Goal: Task Accomplishment & Management: Use online tool/utility

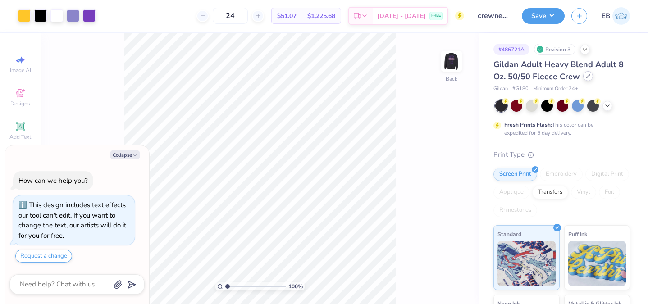
click at [588, 76] on icon at bounding box center [587, 76] width 5 height 5
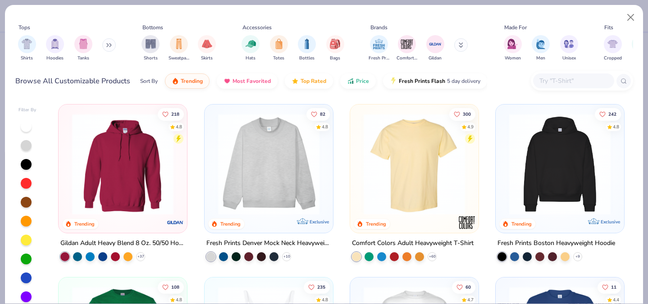
click at [108, 44] on icon at bounding box center [108, 45] width 5 height 5
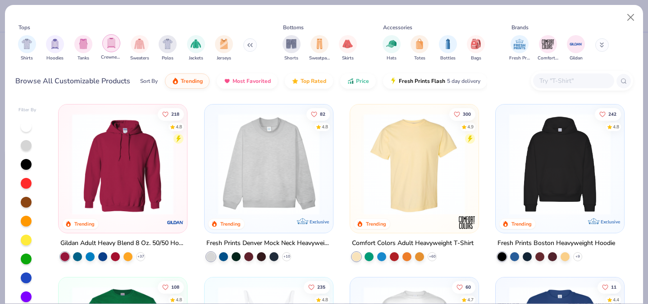
click at [113, 44] on img "filter for Crewnecks" at bounding box center [111, 43] width 10 height 10
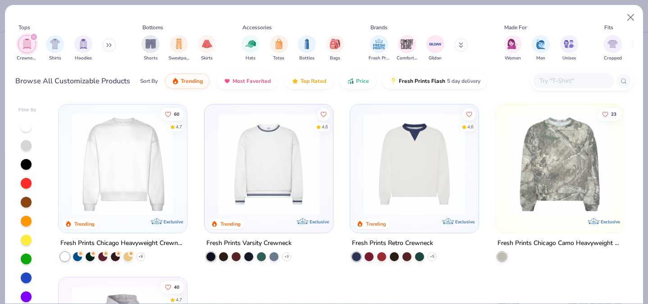
click at [34, 36] on icon "filter for Crewnecks" at bounding box center [34, 37] width 4 height 4
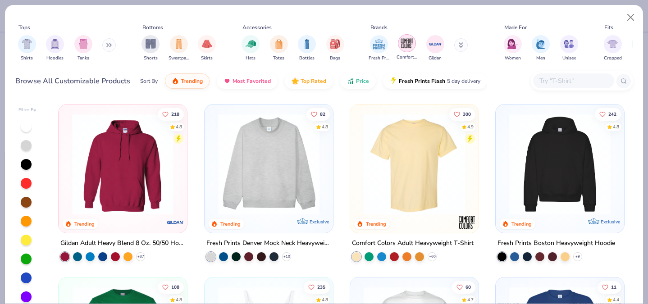
click at [401, 42] on img "filter for Comfort Colors" at bounding box center [407, 43] width 14 height 14
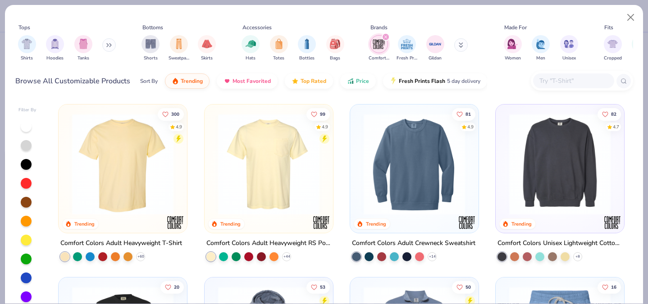
click at [409, 201] on img at bounding box center [414, 163] width 110 height 101
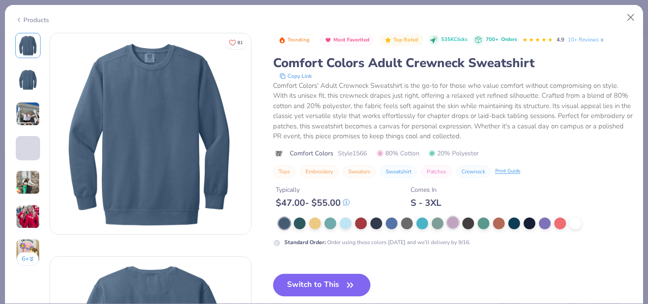
click at [452, 222] on div at bounding box center [453, 223] width 12 height 12
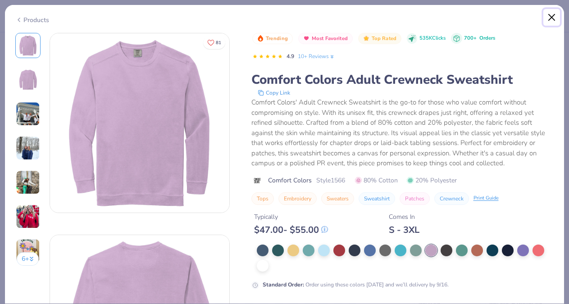
click at [553, 15] on button "Close" at bounding box center [551, 17] width 17 height 17
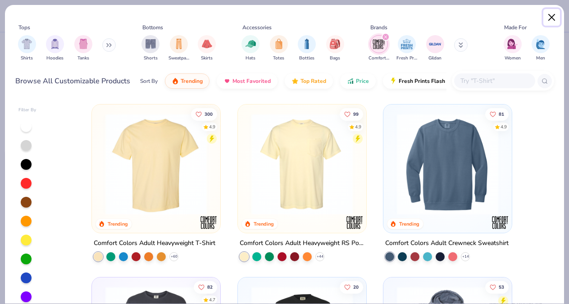
click at [553, 15] on button "Close" at bounding box center [551, 17] width 17 height 17
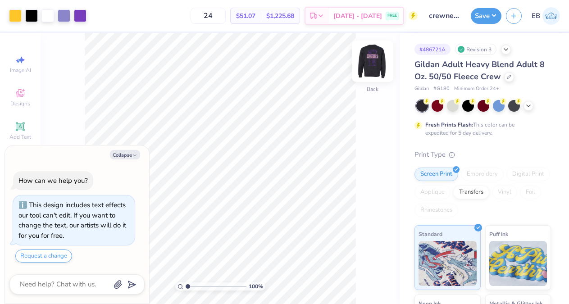
click at [377, 59] on img at bounding box center [372, 61] width 36 height 36
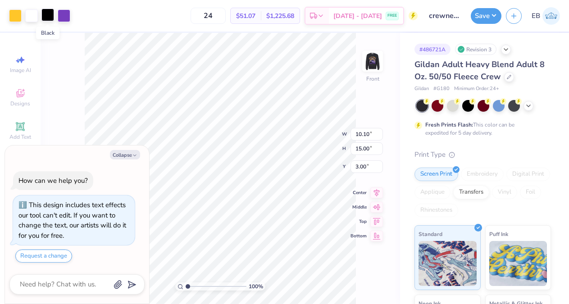
click at [46, 13] on div at bounding box center [47, 15] width 13 height 13
type textarea "x"
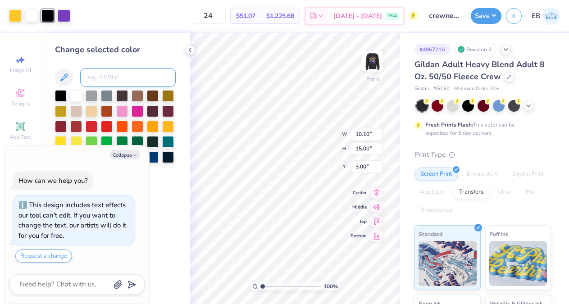
click at [100, 74] on input at bounding box center [127, 77] width 95 height 18
type input "255"
type textarea "x"
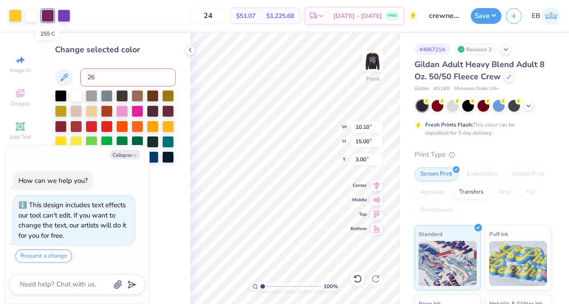
type input "266"
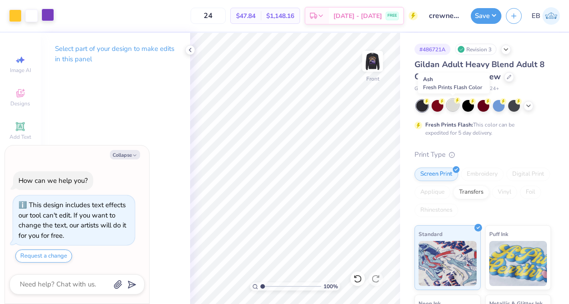
click at [453, 103] on div at bounding box center [453, 105] width 12 height 12
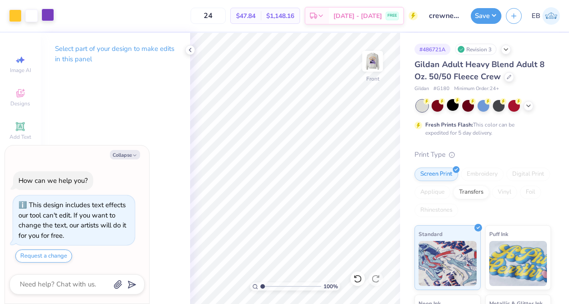
type textarea "x"
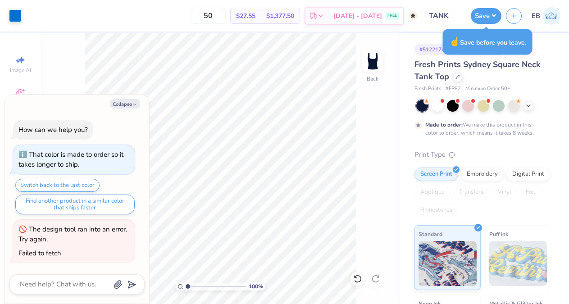
scroll to position [654, 0]
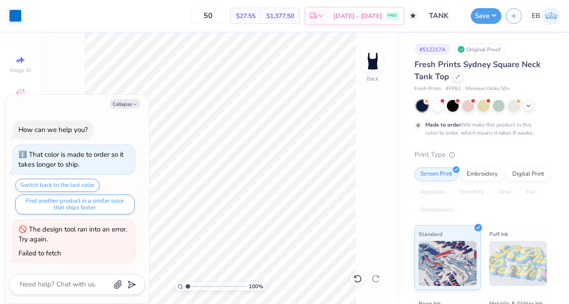
type textarea "x"
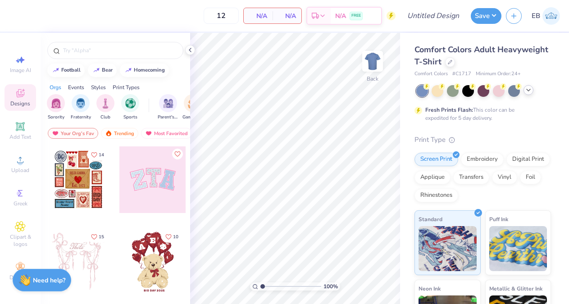
click at [529, 88] on icon at bounding box center [528, 89] width 7 height 7
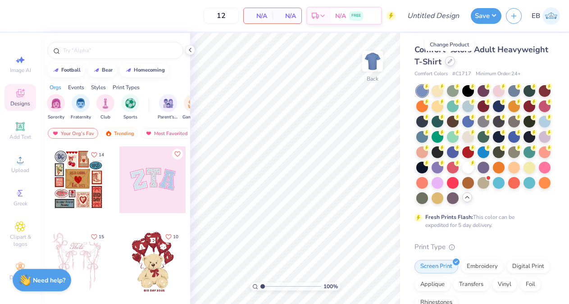
click at [451, 63] on div at bounding box center [450, 61] width 10 height 10
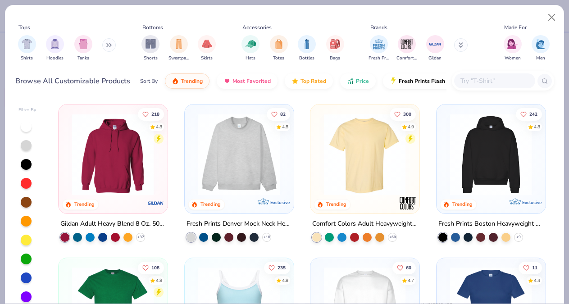
click at [113, 46] on button at bounding box center [109, 45] width 14 height 14
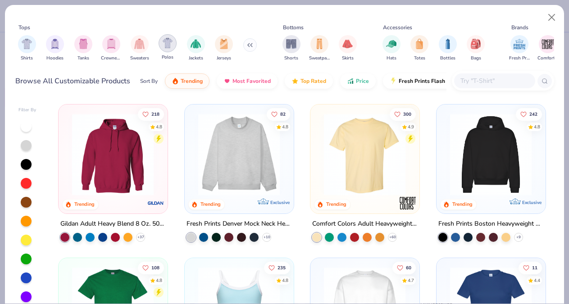
click at [170, 41] on img "filter for Polos" at bounding box center [168, 43] width 10 height 10
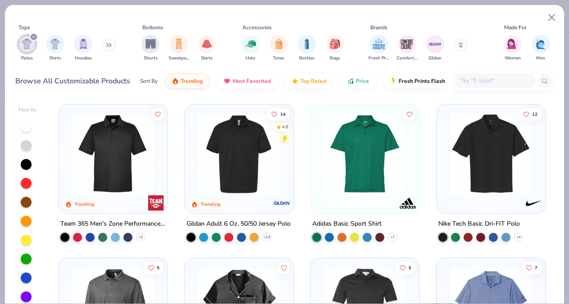
click at [457, 43] on button at bounding box center [461, 45] width 14 height 14
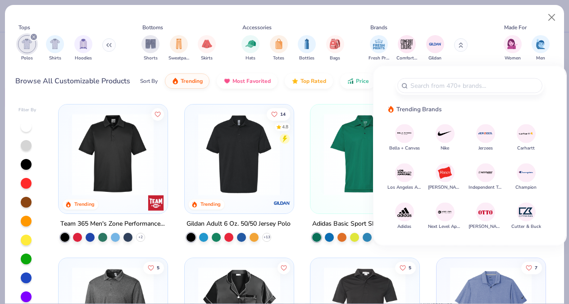
click at [438, 130] on img at bounding box center [445, 134] width 16 height 16
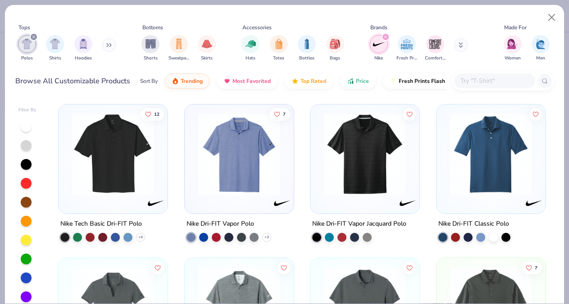
click at [276, 171] on img at bounding box center [239, 154] width 91 height 82
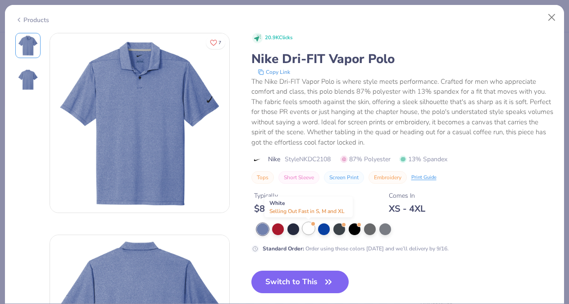
click at [310, 225] on div at bounding box center [309, 228] width 12 height 12
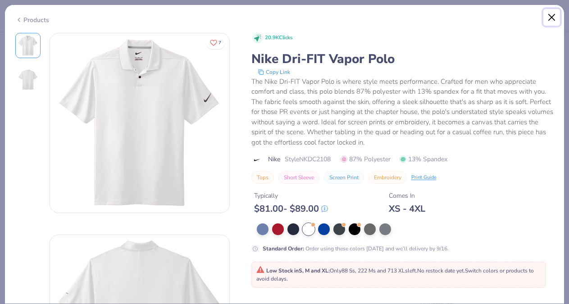
click at [552, 14] on button "Close" at bounding box center [551, 17] width 17 height 17
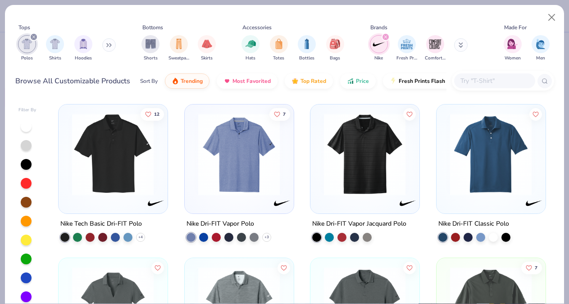
click at [346, 144] on img at bounding box center [364, 154] width 91 height 82
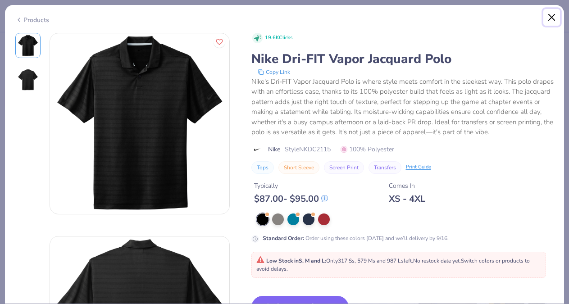
click at [551, 16] on button "Close" at bounding box center [551, 17] width 17 height 17
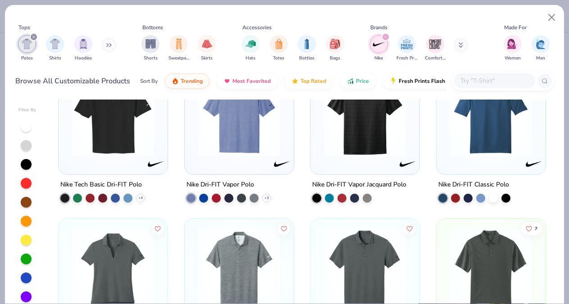
scroll to position [3, 0]
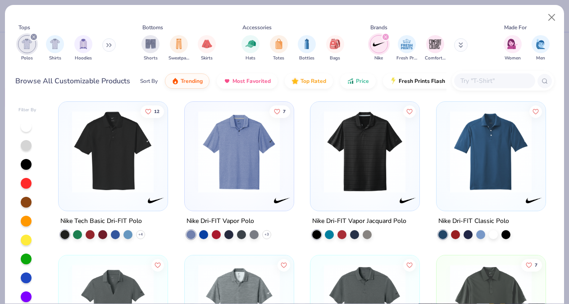
click at [146, 179] on img at bounding box center [113, 152] width 91 height 82
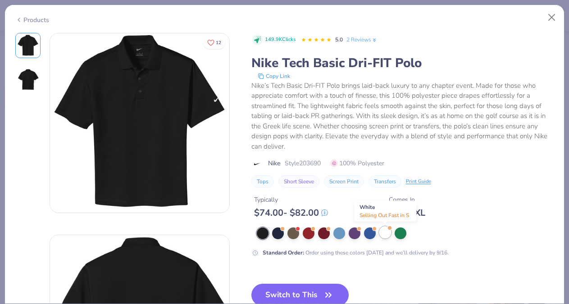
click at [389, 236] on div at bounding box center [385, 232] width 12 height 12
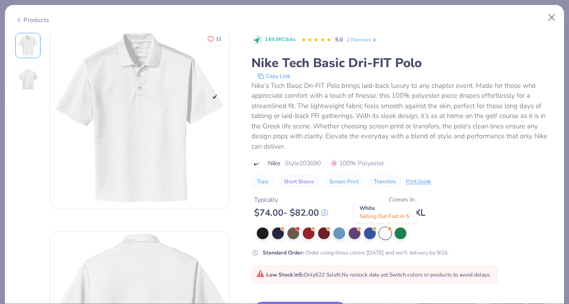
scroll to position [1, 0]
click at [550, 18] on button "Close" at bounding box center [551, 17] width 17 height 17
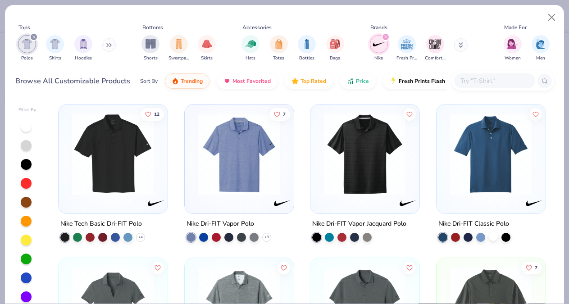
click at [496, 236] on div at bounding box center [493, 235] width 9 height 9
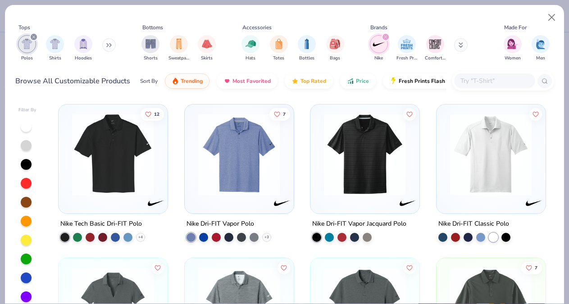
click at [499, 182] on img at bounding box center [490, 154] width 91 height 82
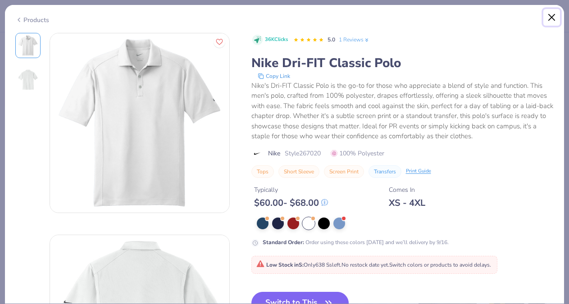
click at [552, 12] on button "Close" at bounding box center [551, 17] width 17 height 17
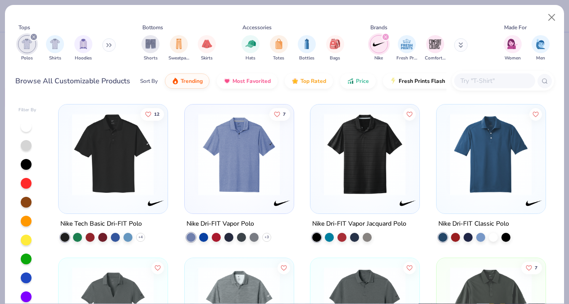
click at [163, 163] on div "12" at bounding box center [113, 158] width 109 height 109
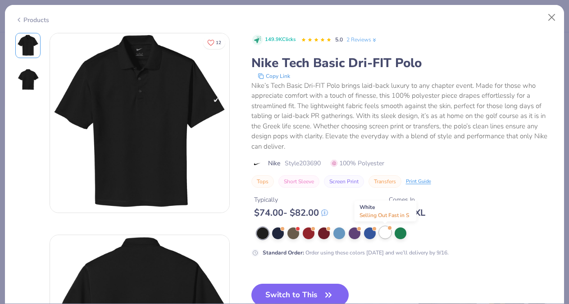
click at [386, 232] on div at bounding box center [385, 232] width 12 height 12
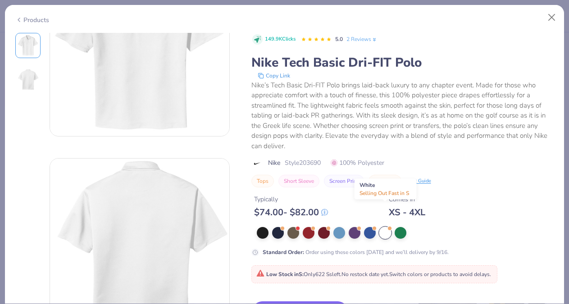
scroll to position [109, 0]
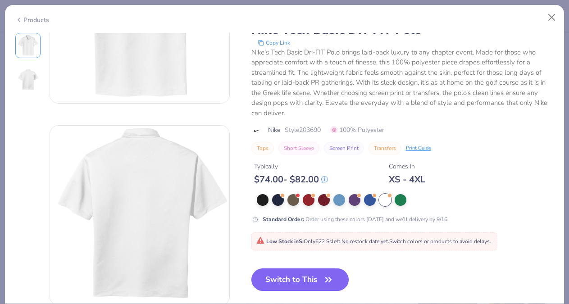
click at [301, 278] on button "Switch to This" at bounding box center [300, 279] width 98 height 23
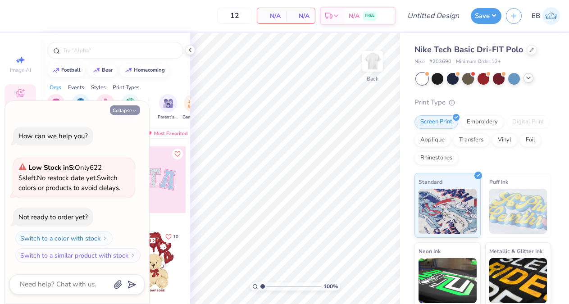
click at [126, 109] on button "Collapse" at bounding box center [125, 109] width 30 height 9
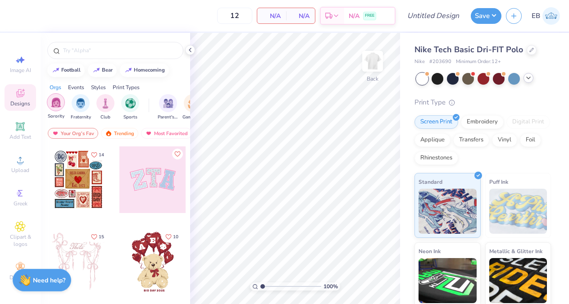
click at [59, 102] on img "filter for Sorority" at bounding box center [56, 102] width 10 height 10
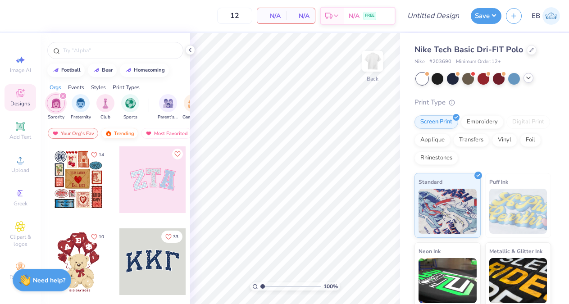
scroll to position [0, 52]
click at [72, 177] on div at bounding box center [78, 179] width 67 height 67
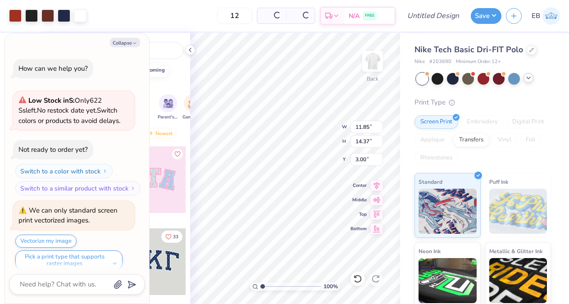
scroll to position [7, 0]
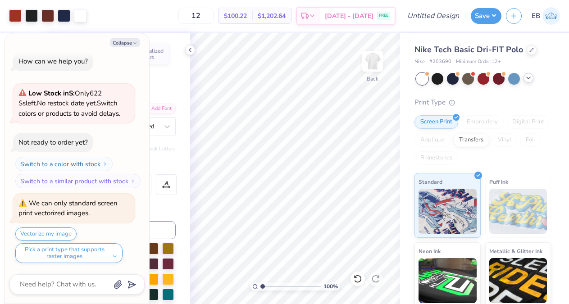
type textarea "x"
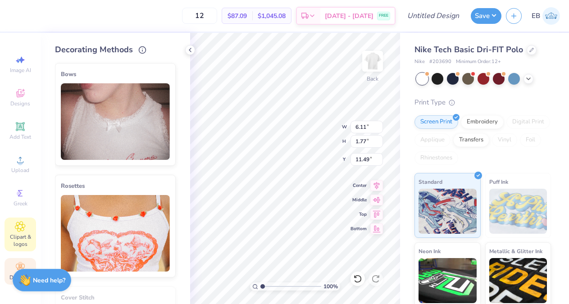
click at [17, 248] on div "Clipart & logos" at bounding box center [21, 234] width 32 height 34
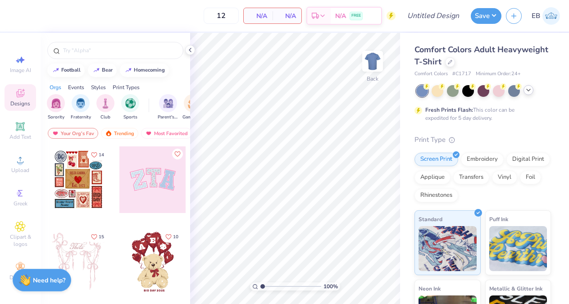
click at [530, 89] on icon at bounding box center [528, 89] width 7 height 7
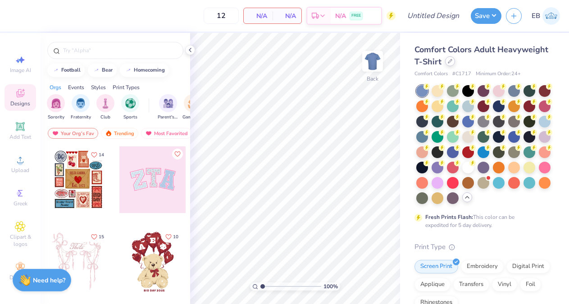
click at [451, 62] on div at bounding box center [450, 61] width 10 height 10
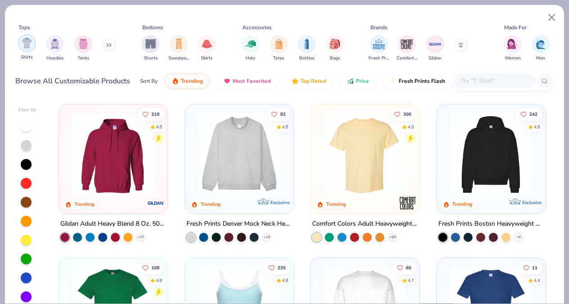
click at [23, 45] on img "filter for Shirts" at bounding box center [27, 43] width 10 height 10
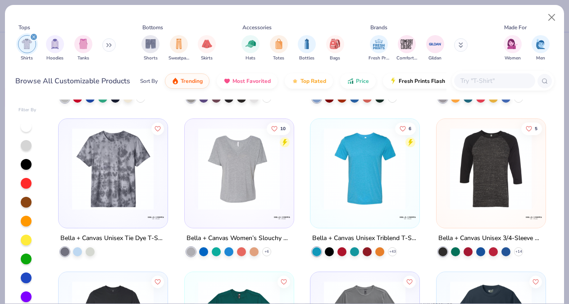
scroll to position [2287, 0]
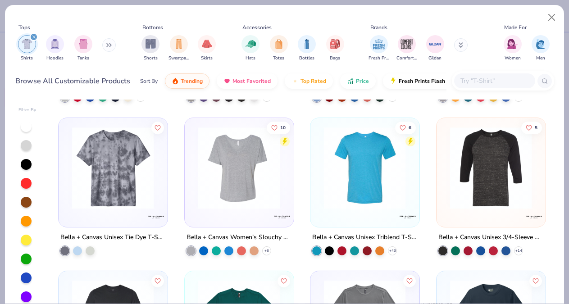
click at [213, 187] on img at bounding box center [239, 168] width 91 height 82
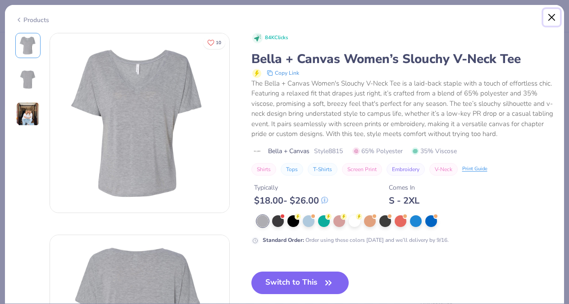
click at [549, 20] on button "Close" at bounding box center [551, 17] width 17 height 17
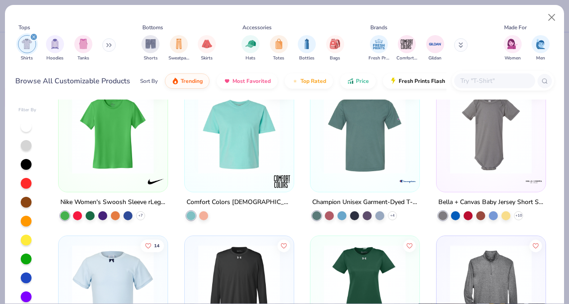
scroll to position [2437, 0]
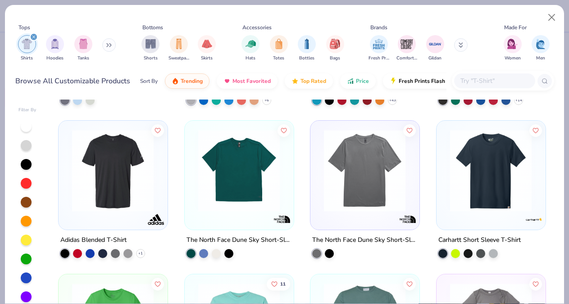
click at [466, 83] on input "text" at bounding box center [493, 81] width 69 height 10
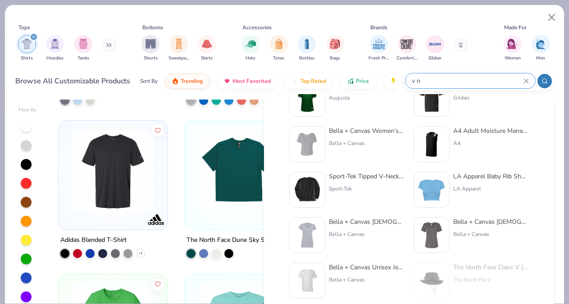
scroll to position [63, 0]
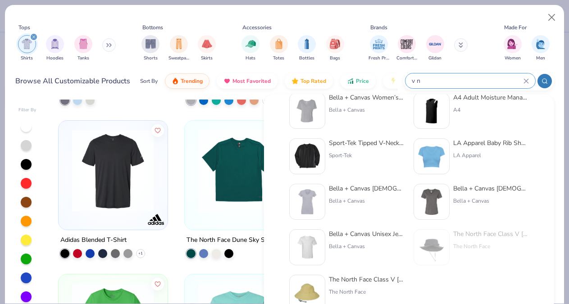
type input "v n"
click at [484, 187] on div "Bella + Canvas Ladies' Relaxed Jersey V-Neck T-Shirt" at bounding box center [491, 188] width 76 height 9
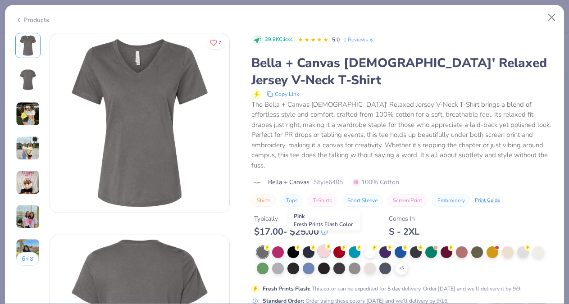
click at [326, 245] on div at bounding box center [324, 251] width 12 height 12
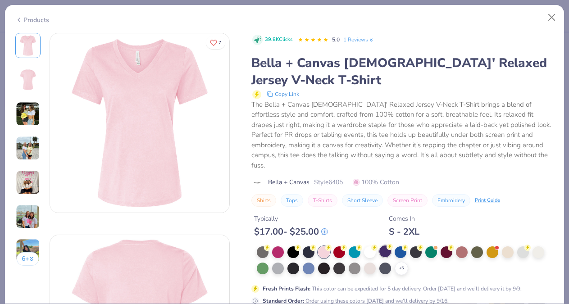
click at [385, 245] on div at bounding box center [385, 251] width 12 height 12
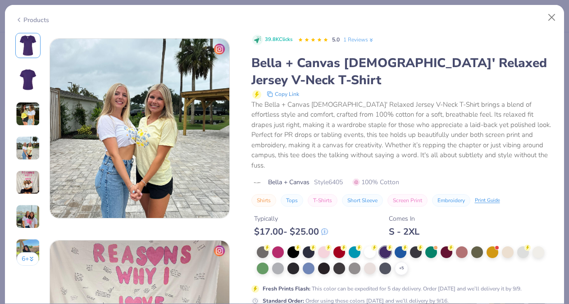
scroll to position [599, 0]
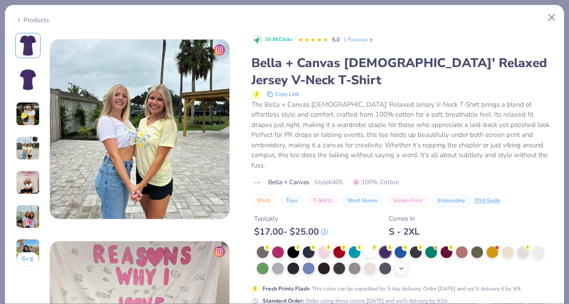
click at [400, 265] on icon at bounding box center [401, 268] width 7 height 7
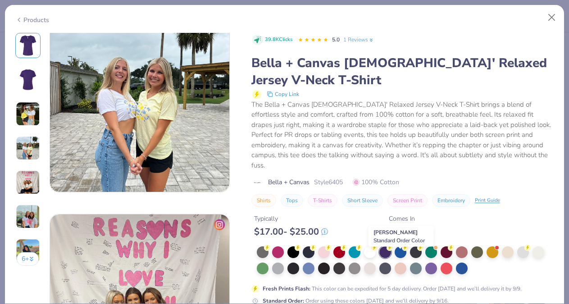
scroll to position [628, 0]
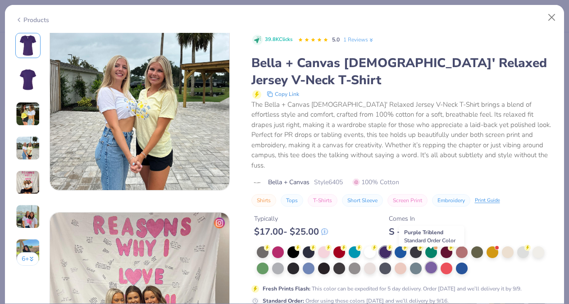
click at [431, 262] on div at bounding box center [431, 268] width 12 height 12
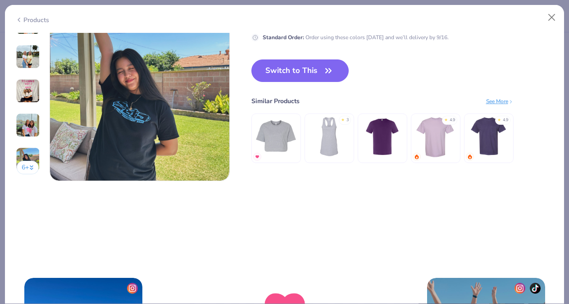
scroll to position [1244, 0]
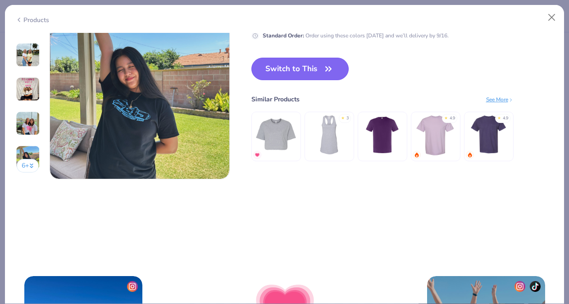
click at [333, 64] on icon "button" at bounding box center [328, 69] width 13 height 13
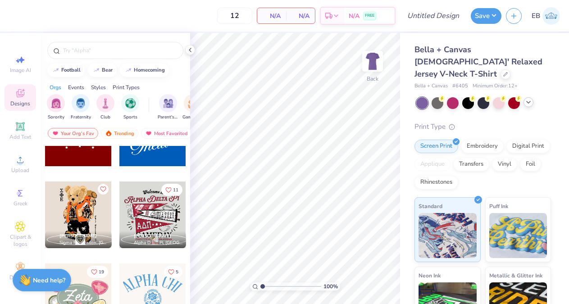
scroll to position [418, 0]
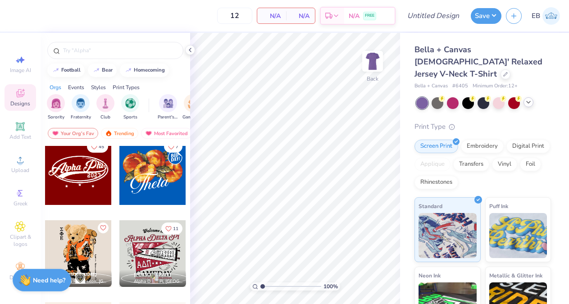
click at [529, 99] on icon at bounding box center [528, 102] width 7 height 7
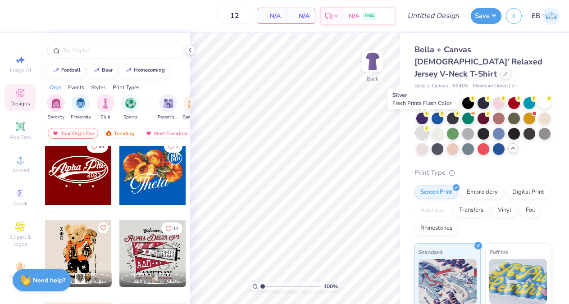
click at [423, 127] on div at bounding box center [422, 133] width 12 height 12
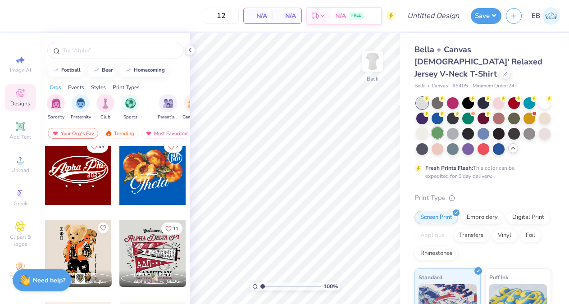
click at [440, 127] on div at bounding box center [437, 133] width 12 height 12
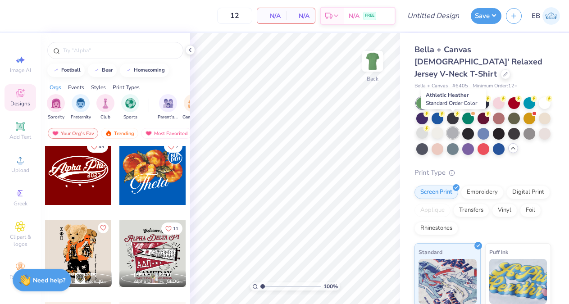
click at [454, 127] on div at bounding box center [453, 133] width 12 height 12
click at [543, 96] on div at bounding box center [545, 102] width 12 height 12
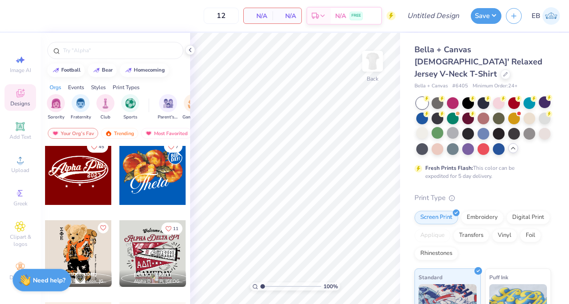
click at [543, 96] on div at bounding box center [545, 102] width 12 height 12
click at [470, 142] on div at bounding box center [468, 148] width 12 height 12
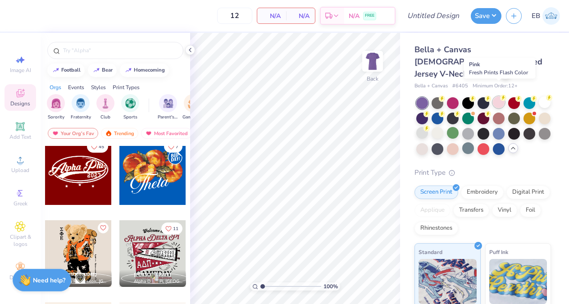
click at [500, 96] on div at bounding box center [499, 102] width 12 height 12
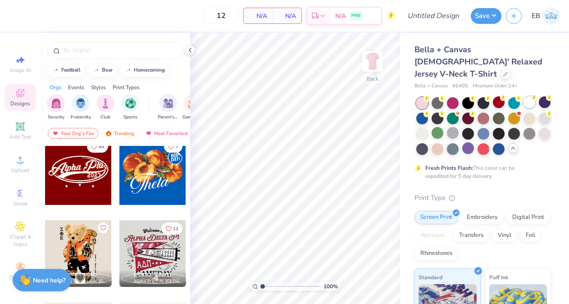
click at [525, 96] on div at bounding box center [529, 102] width 12 height 12
click at [505, 71] on icon at bounding box center [505, 73] width 5 height 5
click at [505, 61] on body "12 N/A Per Item N/A Total Est. Delivery N/A FREE Design Title Save EB Image AI …" at bounding box center [284, 152] width 569 height 304
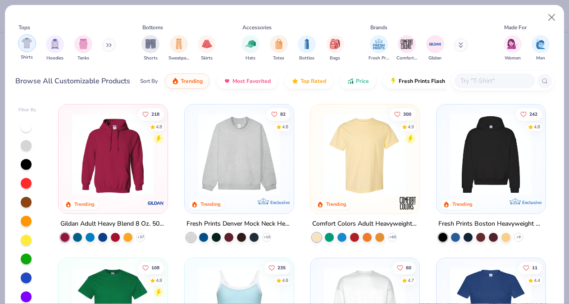
click at [23, 42] on img "filter for Shirts" at bounding box center [27, 43] width 10 height 10
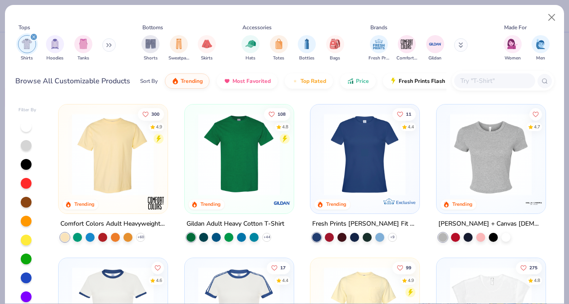
click at [469, 77] on input "text" at bounding box center [493, 81] width 69 height 10
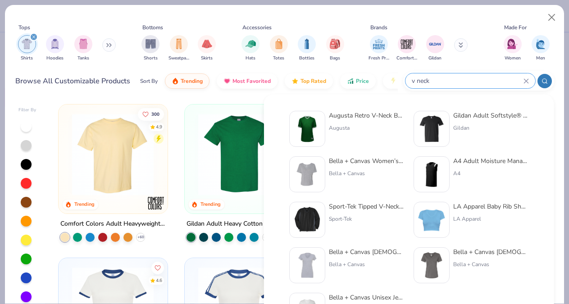
scroll to position [18, 0]
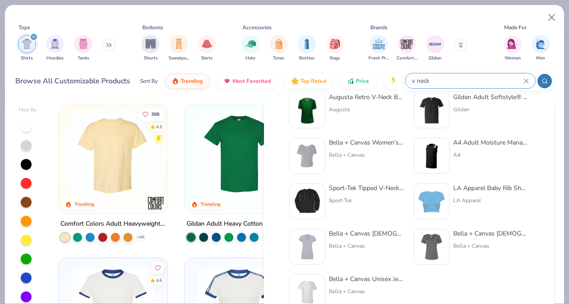
click at [545, 81] on icon at bounding box center [544, 81] width 6 height 6
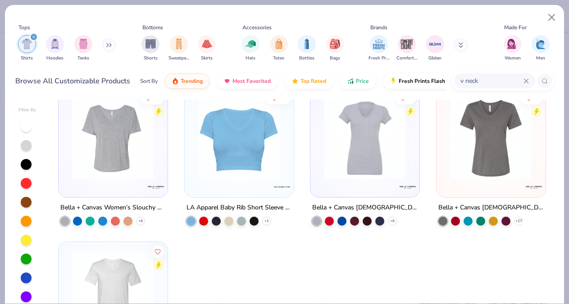
scroll to position [15, 0]
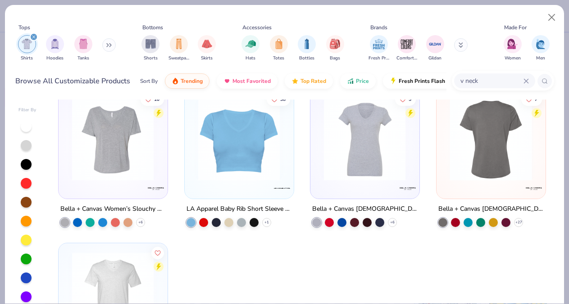
type input "v neck"
click at [445, 177] on img at bounding box center [399, 140] width 91 height 82
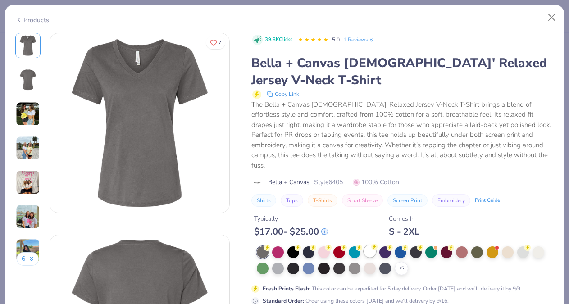
click at [368, 245] on div at bounding box center [370, 251] width 12 height 12
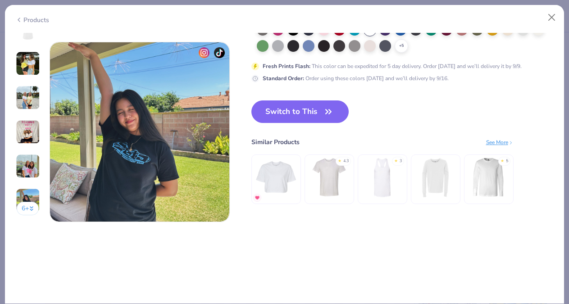
scroll to position [1218, 0]
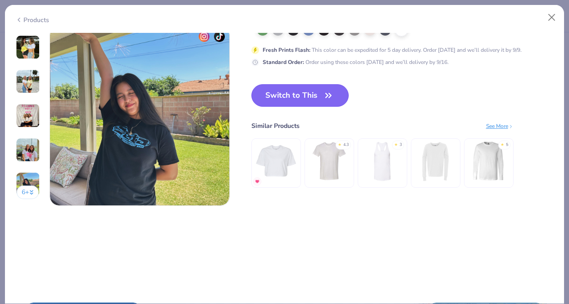
click at [330, 97] on icon "button" at bounding box center [328, 95] width 13 height 13
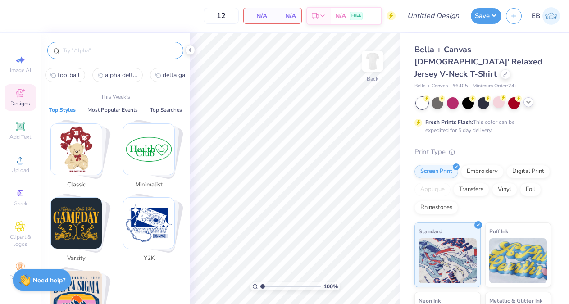
click at [81, 52] on input "text" at bounding box center [119, 50] width 115 height 9
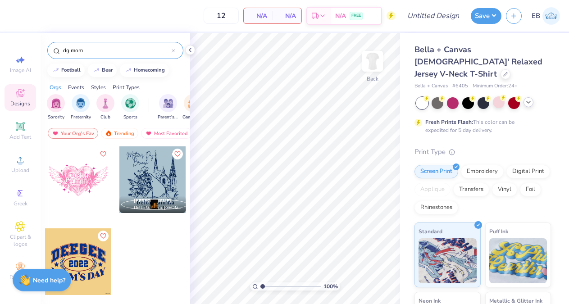
click at [66, 51] on input "dg mom" at bounding box center [116, 50] width 109 height 9
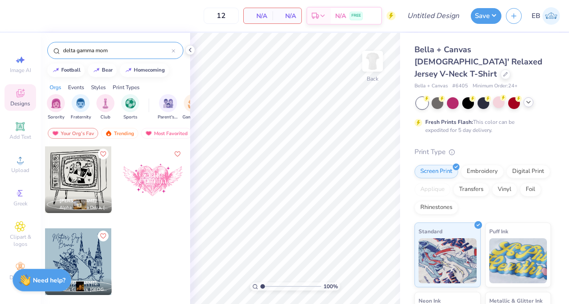
drag, startPoint x: 93, startPoint y: 50, endPoint x: 48, endPoint y: 50, distance: 45.5
click at [48, 50] on div "delta gamma mom" at bounding box center [115, 50] width 136 height 17
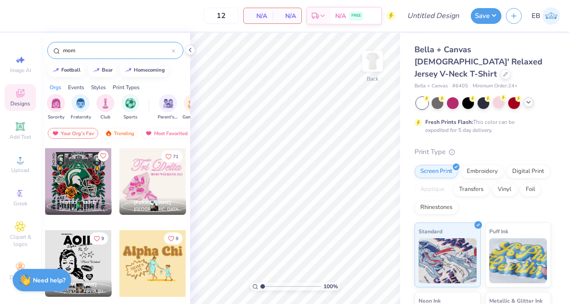
scroll to position [69, 0]
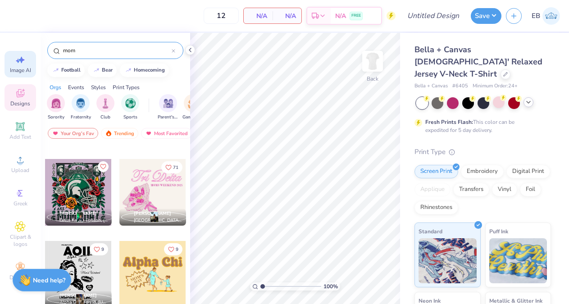
drag, startPoint x: 100, startPoint y: 51, endPoint x: 32, endPoint y: 51, distance: 67.1
click at [32, 51] on div "12 N/A Per Item N/A Total Est. Delivery N/A FREE Design Title Save EB Image AI …" at bounding box center [284, 152] width 569 height 304
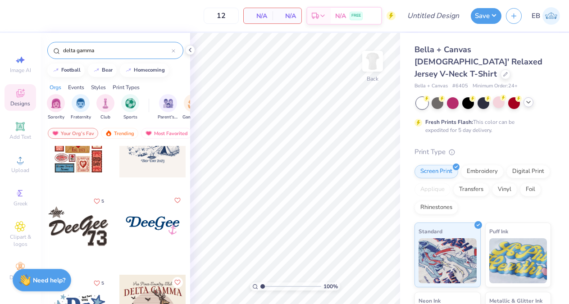
scroll to position [39, 0]
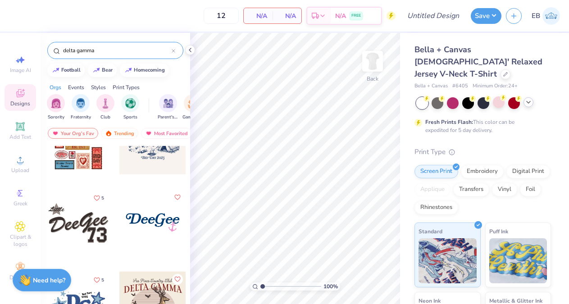
type input "delta gamma"
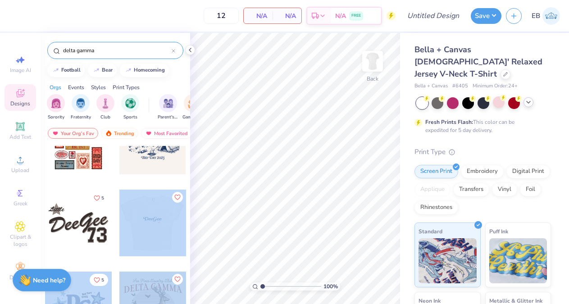
scroll to position [0, 0]
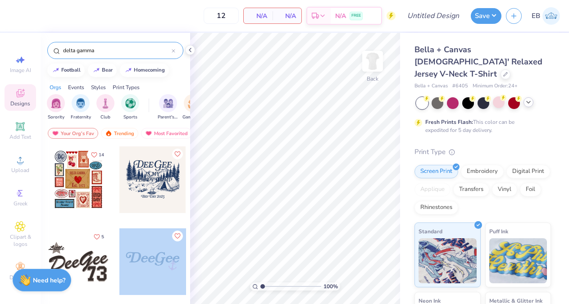
drag, startPoint x: 149, startPoint y: 224, endPoint x: 156, endPoint y: 259, distance: 35.8
click at [156, 259] on div at bounding box center [152, 261] width 67 height 67
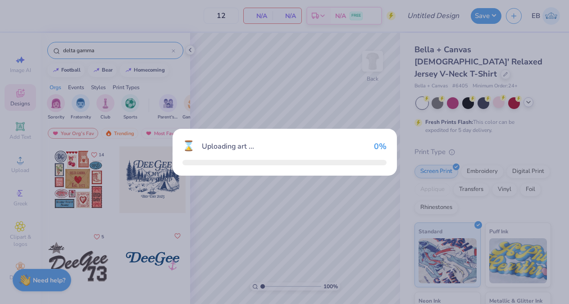
click at [156, 259] on div "⌛ Uploading art ... 0 %" at bounding box center [284, 152] width 569 height 304
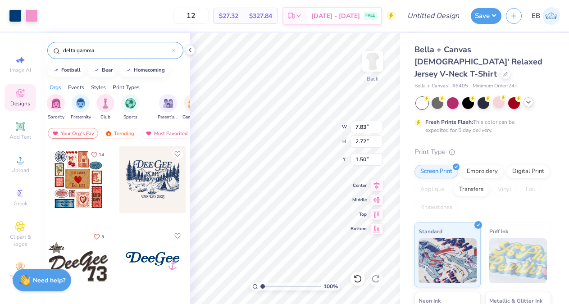
type input "2.52"
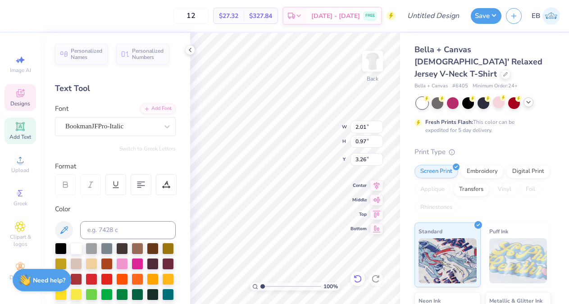
click at [357, 277] on icon at bounding box center [357, 278] width 9 height 9
type input "13.18"
type input "5.02"
type textarea "M"
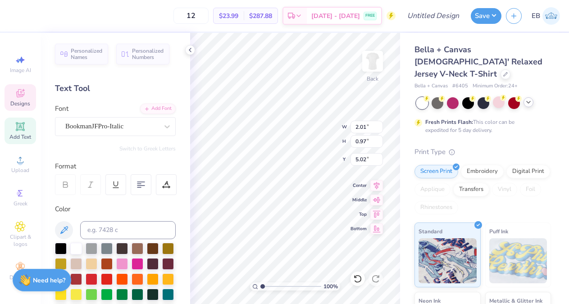
type textarea "M"
type input "3.07"
type input "2.19"
type input "1.50"
type input "2.52"
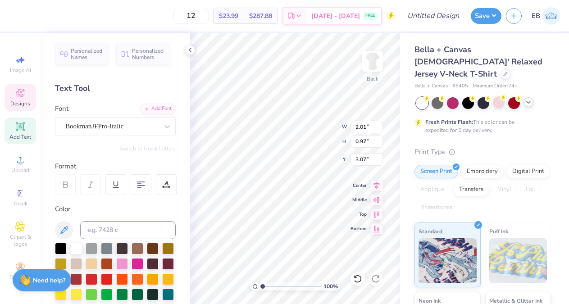
type textarea "E"
type textarea "elta"
type textarea "e"
type textarea "amma"
type input "2.86"
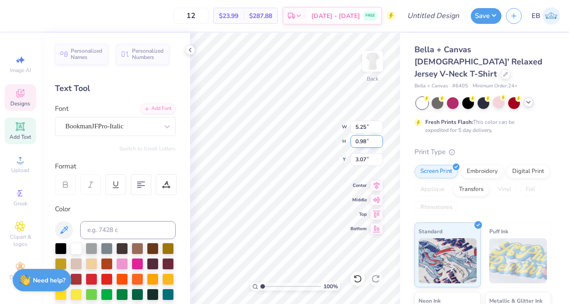
type input "0.53"
type input "3.02"
type input "3.15"
type input "1.50"
type input "2.81"
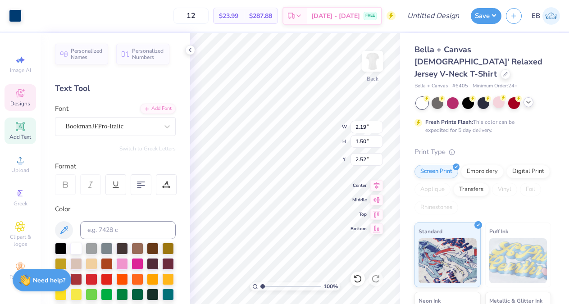
type input "2.05"
type input "3.15"
type input "2.06"
type input "2.56"
type input "1.22"
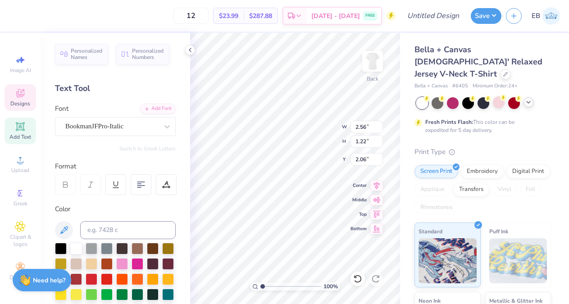
type input "2.34"
type input "2.04"
type input "2.86"
type input "0.53"
type input "3.02"
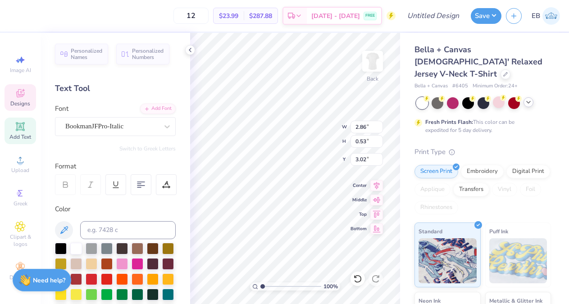
type input "3.42"
type input "0.64"
type input "2.92"
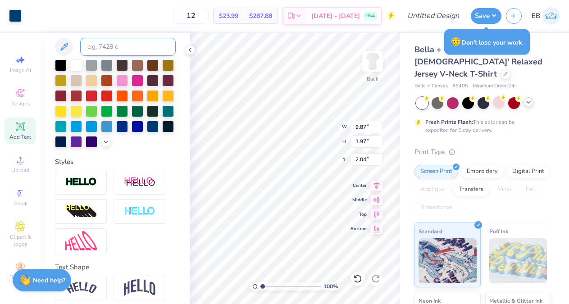
scroll to position [186, 0]
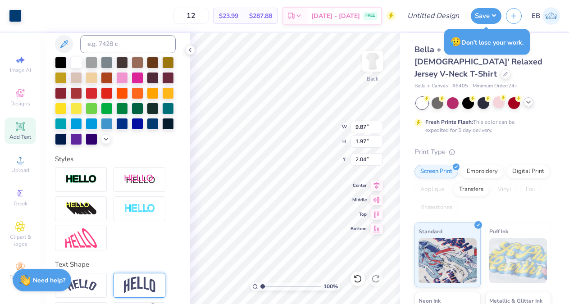
click at [133, 283] on img at bounding box center [140, 284] width 32 height 17
click at [146, 283] on img at bounding box center [140, 284] width 32 height 17
type input "2.03"
click at [151, 281] on img at bounding box center [140, 284] width 32 height 17
type input "1.67"
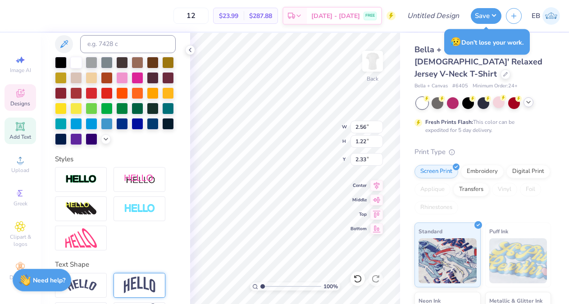
type input "2.10"
click at [301, 127] on div "100 % Back W 2.56 H 1.67 Y 2.10 Center Middle Top Bottom" at bounding box center [295, 168] width 210 height 271
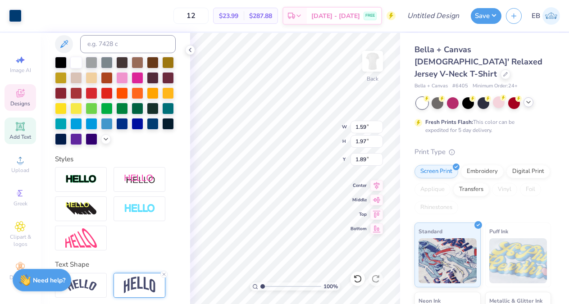
type input "1.89"
click at [138, 283] on img at bounding box center [140, 284] width 32 height 17
type input "2.19"
type input "1.50"
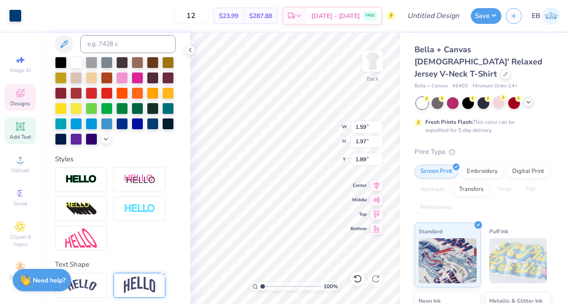
type input "2.05"
click at [142, 287] on img at bounding box center [140, 284] width 32 height 17
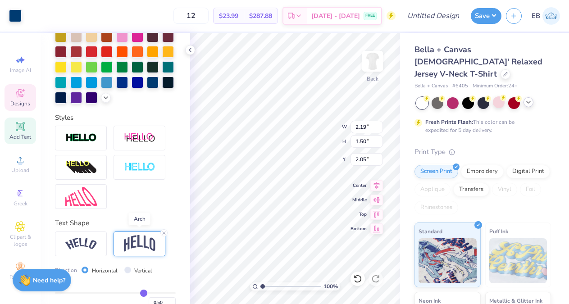
scroll to position [239, 0]
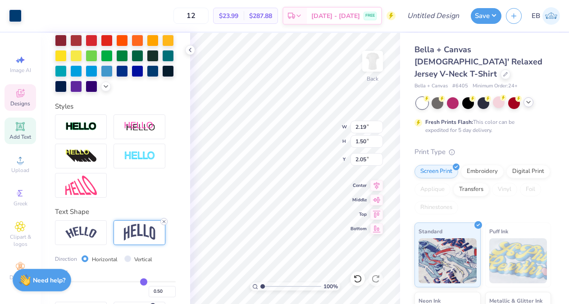
click at [163, 222] on line at bounding box center [164, 221] width 3 height 3
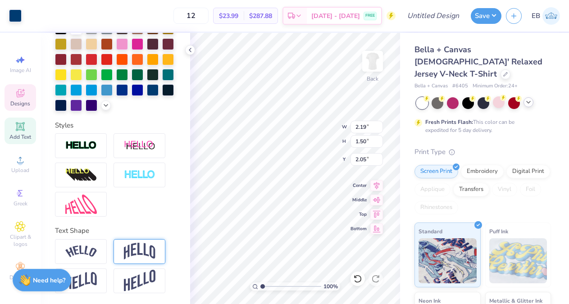
scroll to position [219, 0]
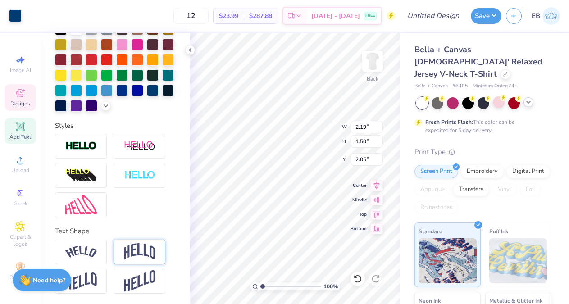
click at [163, 222] on div "Personalized Names Personalized Numbers Text Tool Add Font Font BookmanJFPro-It…" at bounding box center [115, 168] width 149 height 271
type input "3.42"
type input "1.27"
type input "2.60"
click at [163, 241] on line at bounding box center [164, 241] width 3 height 3
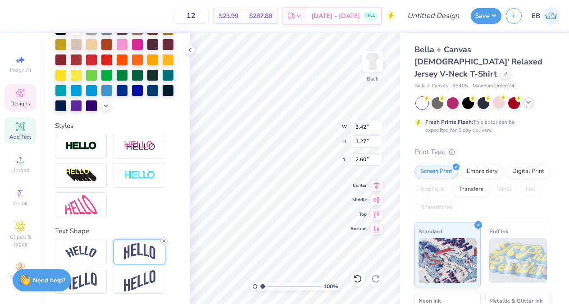
type input "0.64"
type input "2.91"
type input "2.62"
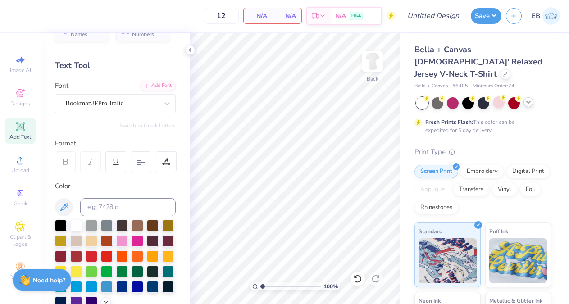
scroll to position [0, 0]
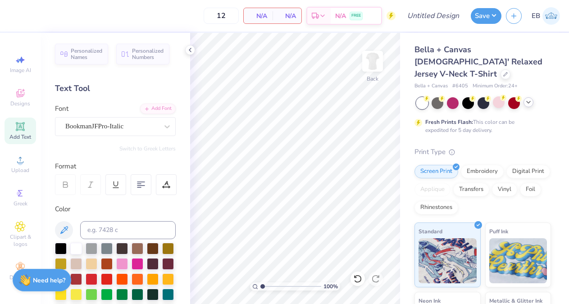
click at [26, 131] on div "Add Text" at bounding box center [21, 131] width 32 height 27
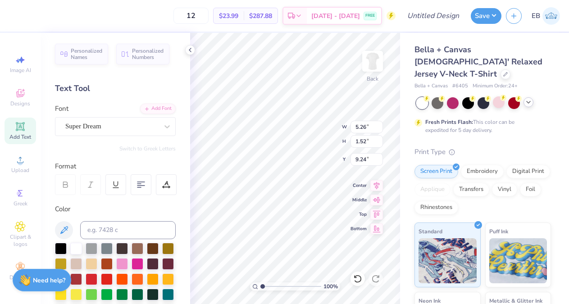
scroll to position [0, 0]
type textarea "TEXDT"
type textarea "Delta Gamma"
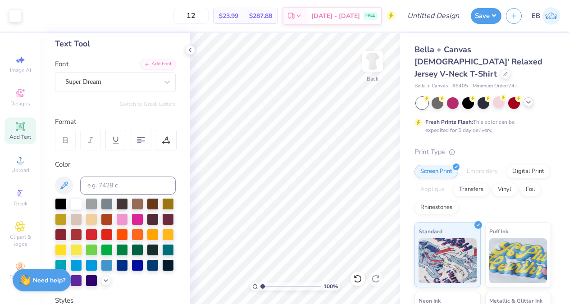
scroll to position [45, 0]
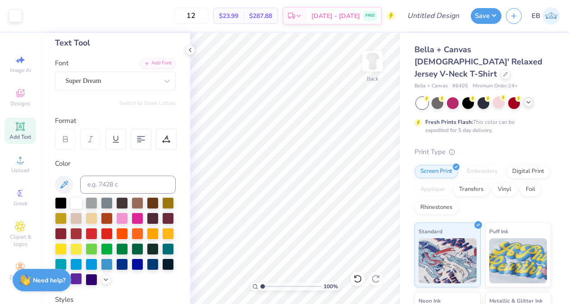
click at [75, 280] on div at bounding box center [76, 279] width 12 height 12
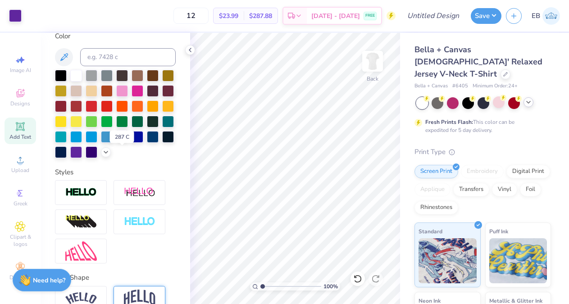
scroll to position [219, 0]
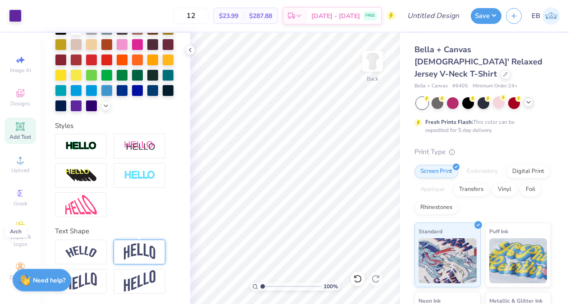
click at [145, 254] on img at bounding box center [140, 251] width 32 height 17
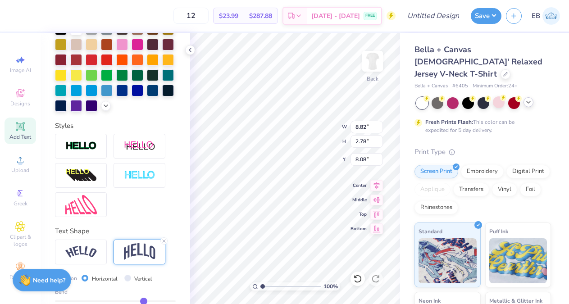
type input "8.82"
type input "2.78"
type input "1.50"
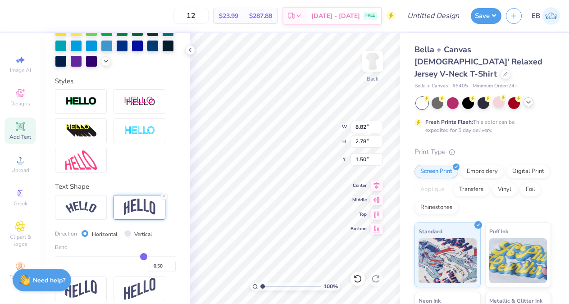
click at [137, 253] on div "Bend 0.50" at bounding box center [115, 257] width 121 height 29
type input "0.53"
type input "0.52"
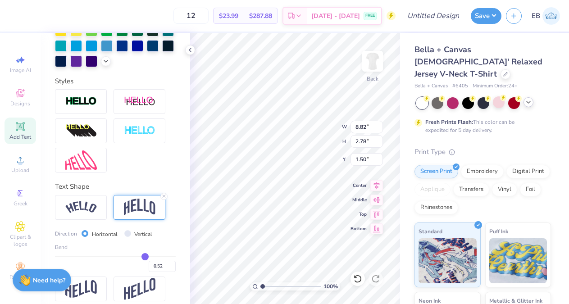
type input "0.5"
type input "0.50"
type input "0.47"
type input "0.44"
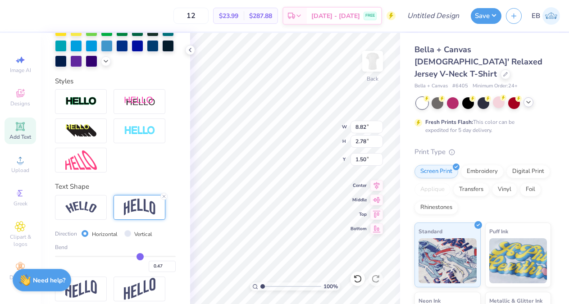
type input "0.44"
type input "0.42"
type input "0.41"
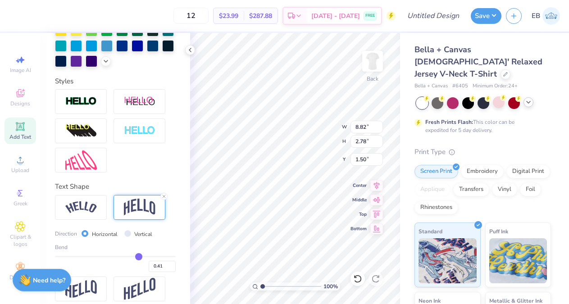
type input "0.39"
type input "0.38"
type input "0.37"
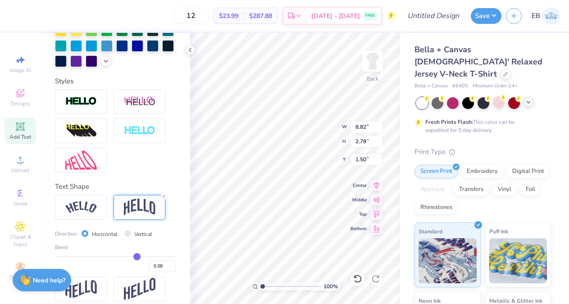
type input "0.37"
type input "0.36"
type input "0.34"
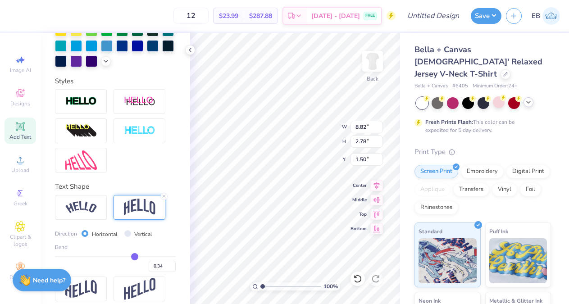
type input "0.33"
type input "0.31"
type input "0.3"
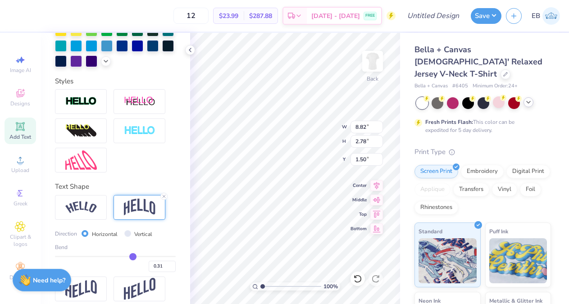
type input "0.30"
type input "0.28"
type input "0.27"
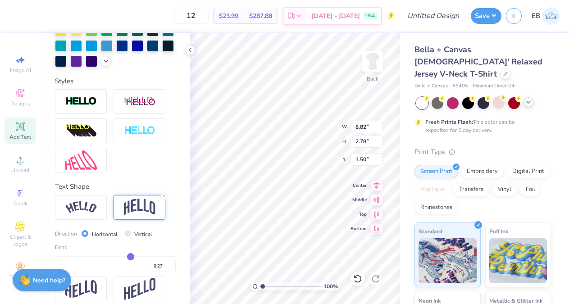
type input "0.26"
type input "0.25"
type input "0.24"
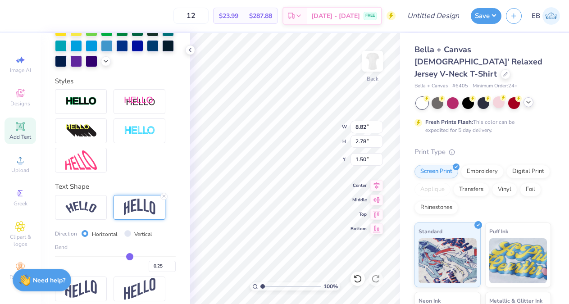
type input "0.24"
type input "0.23"
type input "0.22"
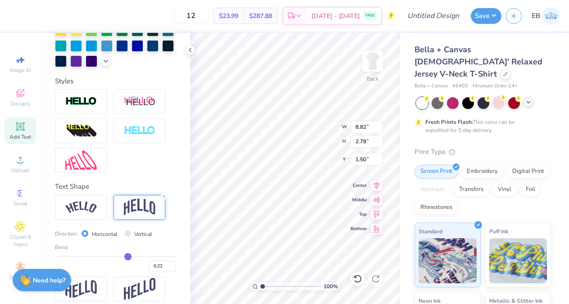
type input "0.21"
type input "0.2"
type input "0.20"
type input "0.19"
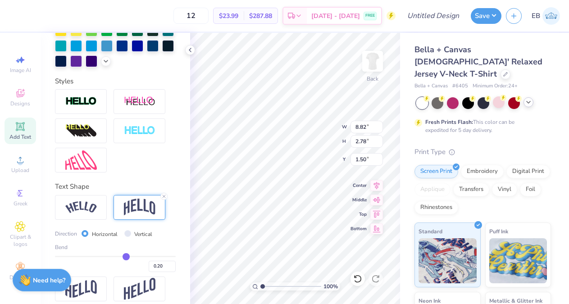
type input "0.19"
type input "0.18"
type input "0.17"
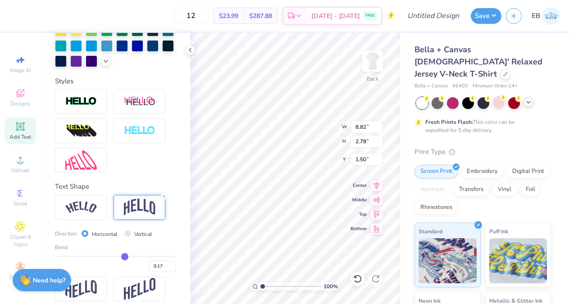
type input "0.16"
type input "0.15"
drag, startPoint x: 145, startPoint y: 254, endPoint x: 124, endPoint y: 254, distance: 21.6
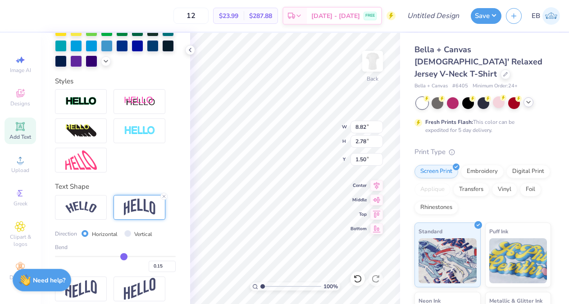
type input "0.15"
click at [124, 256] on input "range" at bounding box center [115, 256] width 121 height 1
type input "1.52"
type input "2.13"
type input "0.16"
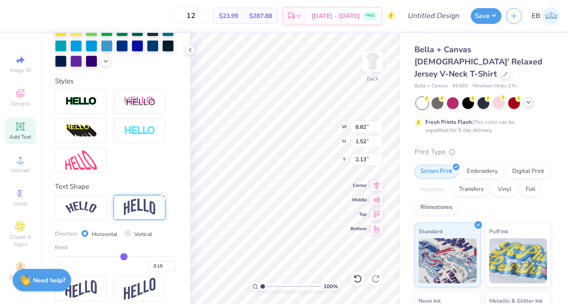
type input "0.16"
type input "0.17"
type input "0.18"
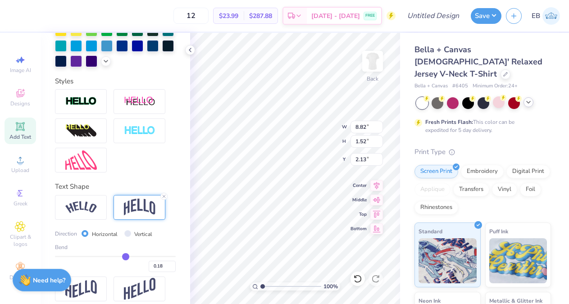
type input "0.19"
type input "0.2"
type input "0.20"
type input "0.21"
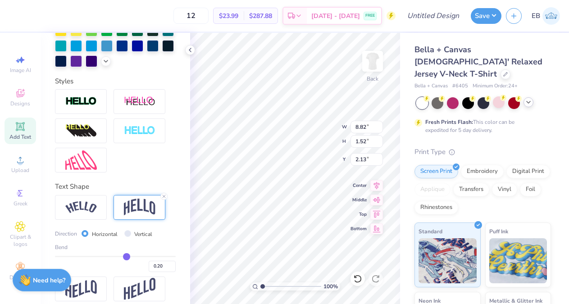
type input "0.21"
type input "0.22"
type input "0.23"
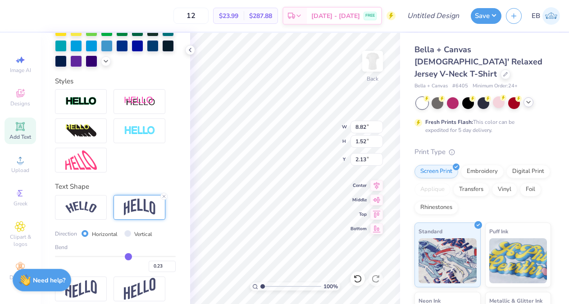
type input "0.24"
type input "0.25"
drag, startPoint x: 124, startPoint y: 254, endPoint x: 129, endPoint y: 254, distance: 5.4
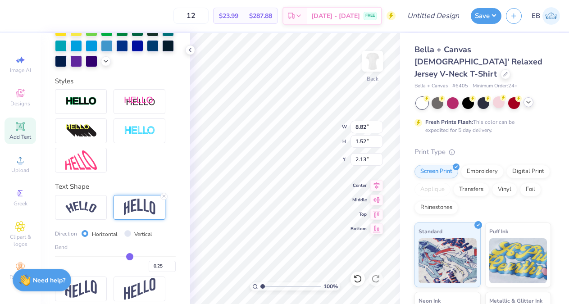
type input "0.25"
click at [129, 256] on input "range" at bounding box center [115, 256] width 121 height 1
type input "1.86"
type input "1.96"
type input "0.26"
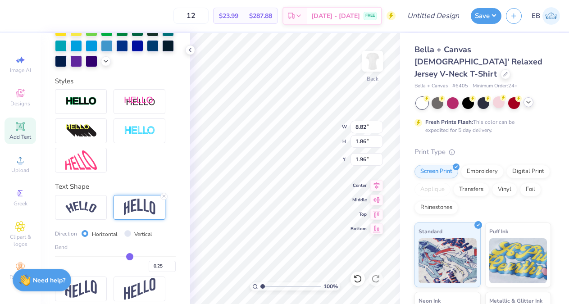
type input "0.26"
type input "0.28"
type input "0.29"
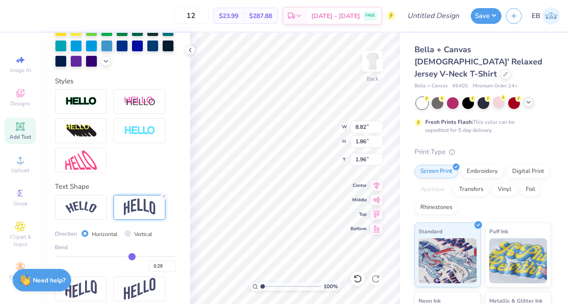
type input "0.3"
type input "0.30"
type input "0.31"
type input "0.32"
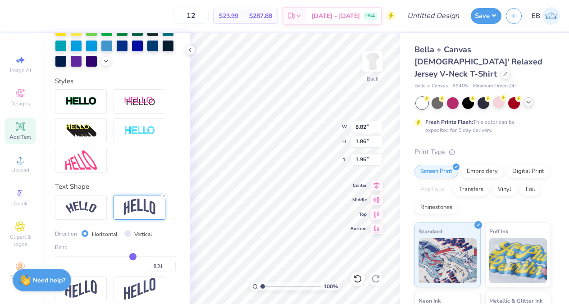
type input "0.32"
type input "0.33"
type input "0.34"
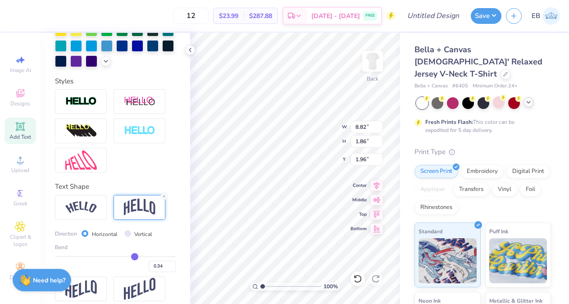
type input "0.35"
type input "0.36"
drag, startPoint x: 129, startPoint y: 254, endPoint x: 135, endPoint y: 255, distance: 5.9
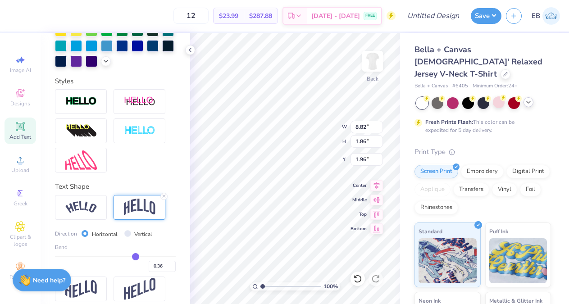
type input "0.36"
click at [135, 256] on input "range" at bounding box center [115, 256] width 121 height 1
type input "2.25"
type input "1.76"
type input "1.75"
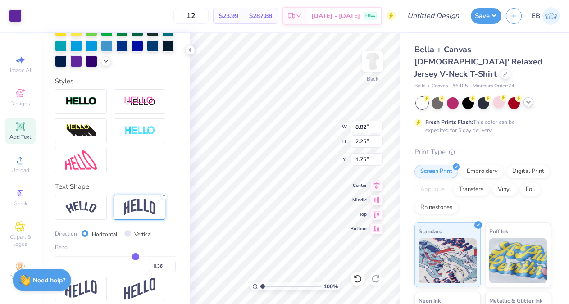
scroll to position [219, 0]
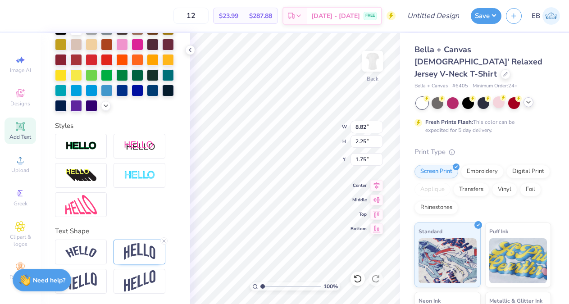
type input "6.04"
type textarea "D"
type textarea "MOM"
click at [162, 240] on icon at bounding box center [163, 240] width 5 height 5
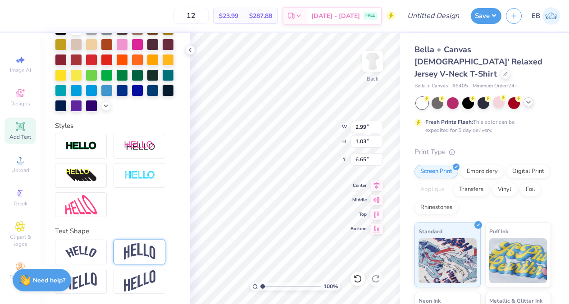
type input "1.03"
type input "3.49"
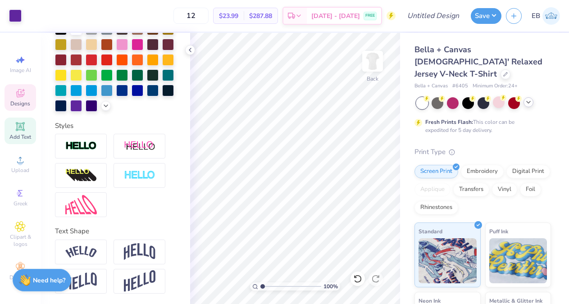
click at [26, 100] on span "Designs" at bounding box center [20, 103] width 20 height 7
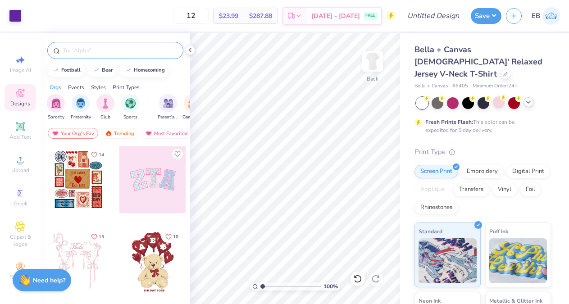
click at [78, 49] on input "text" at bounding box center [119, 50] width 115 height 9
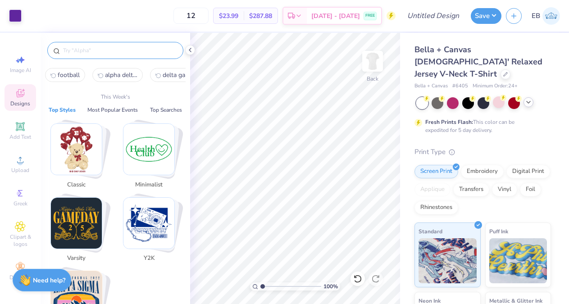
type input "n"
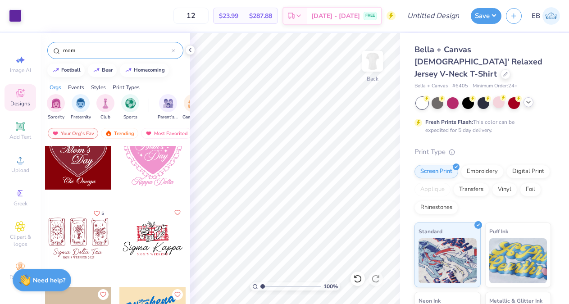
scroll to position [680, 0]
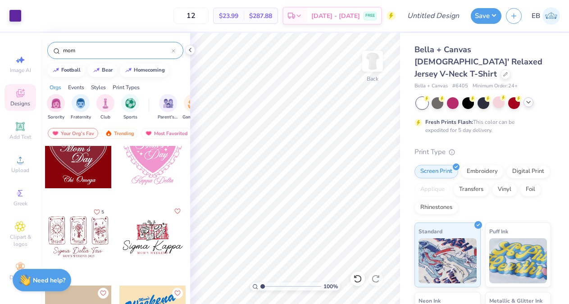
type input "mom"
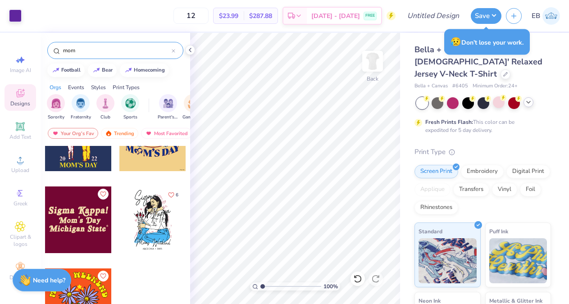
scroll to position [2922, 0]
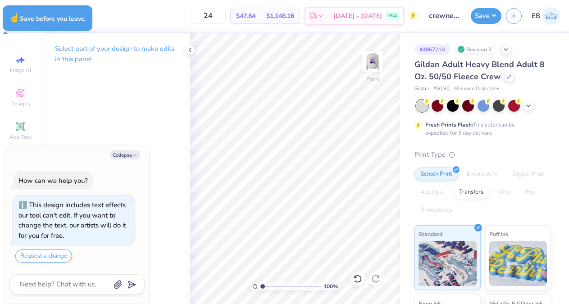
type textarea "x"
